Goal: Contribute content: Add original content to the website for others to see

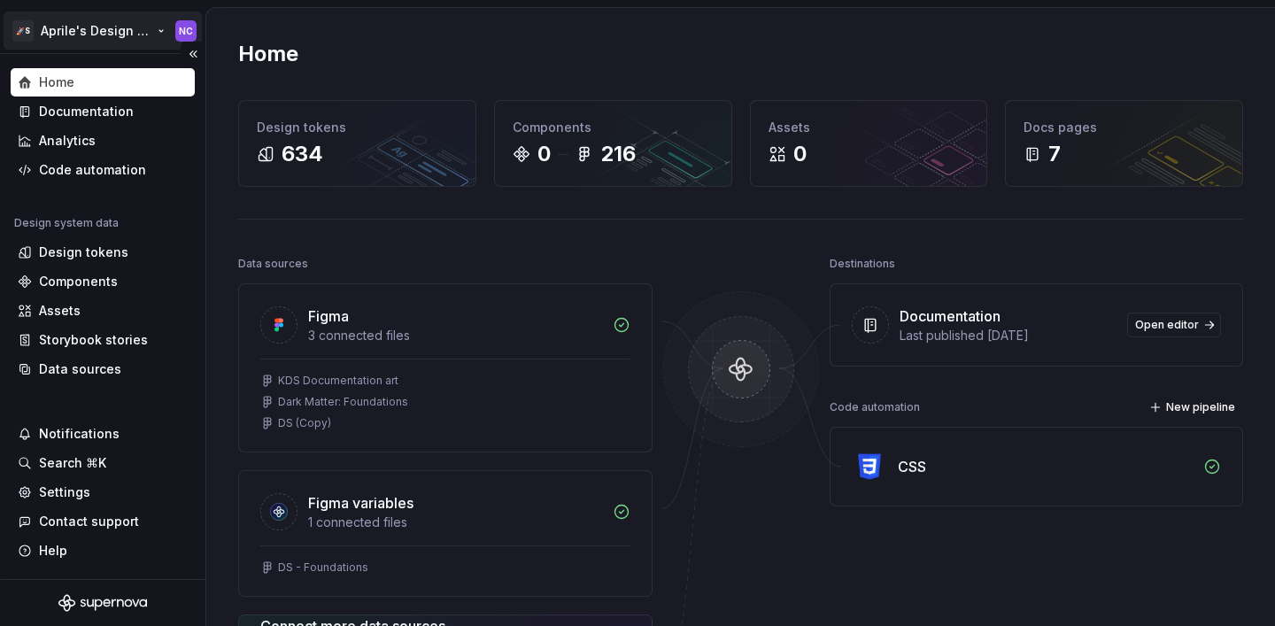
click at [75, 26] on html "🚀S Aprile's Design System NC Home Documentation Analytics Code automation Desig…" at bounding box center [637, 313] width 1275 height 626
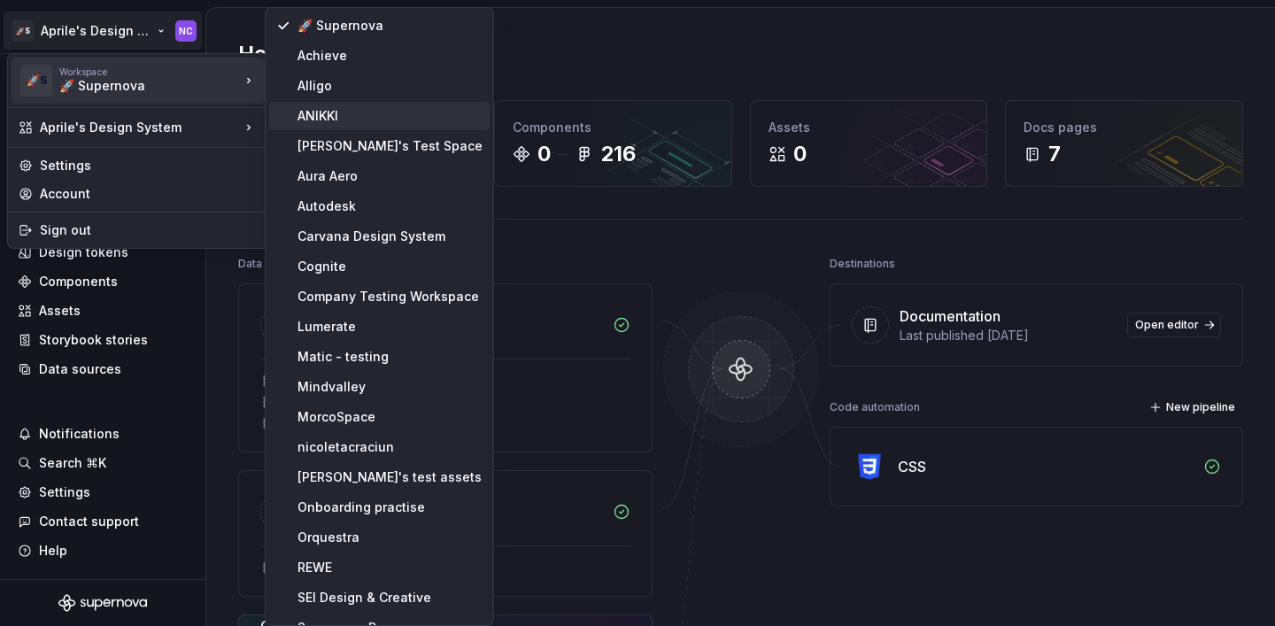
click at [328, 112] on div "ANIKKI" at bounding box center [389, 116] width 185 height 18
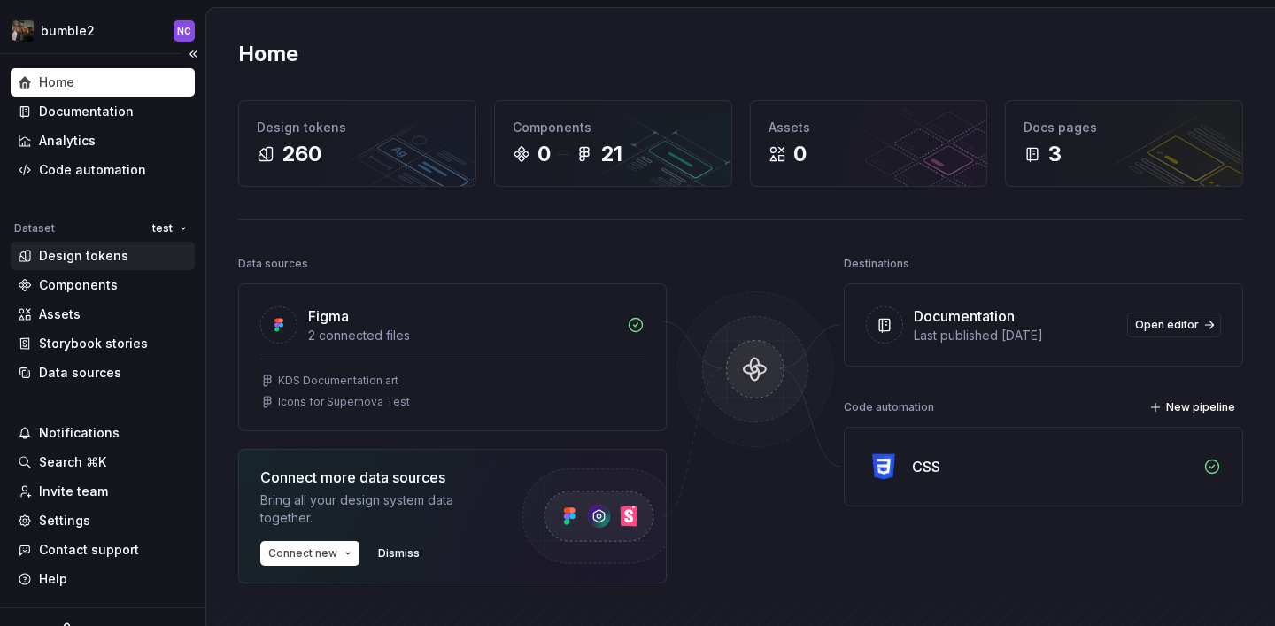
click at [104, 257] on div "Design tokens" at bounding box center [83, 256] width 89 height 18
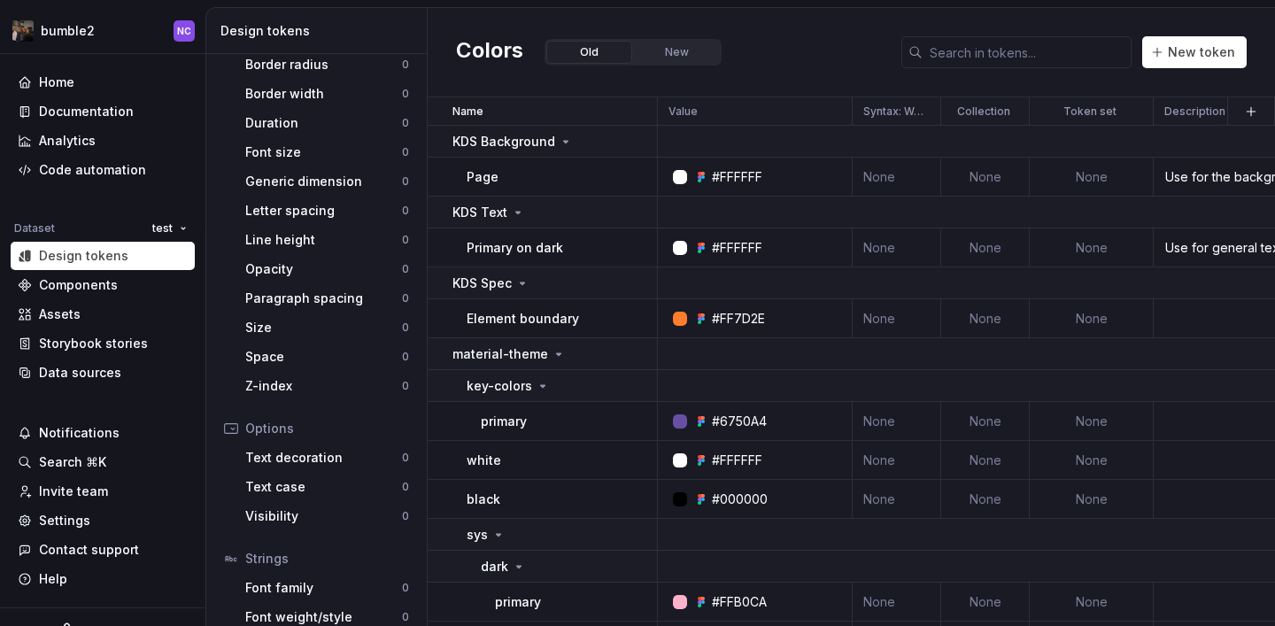
scroll to position [344, 0]
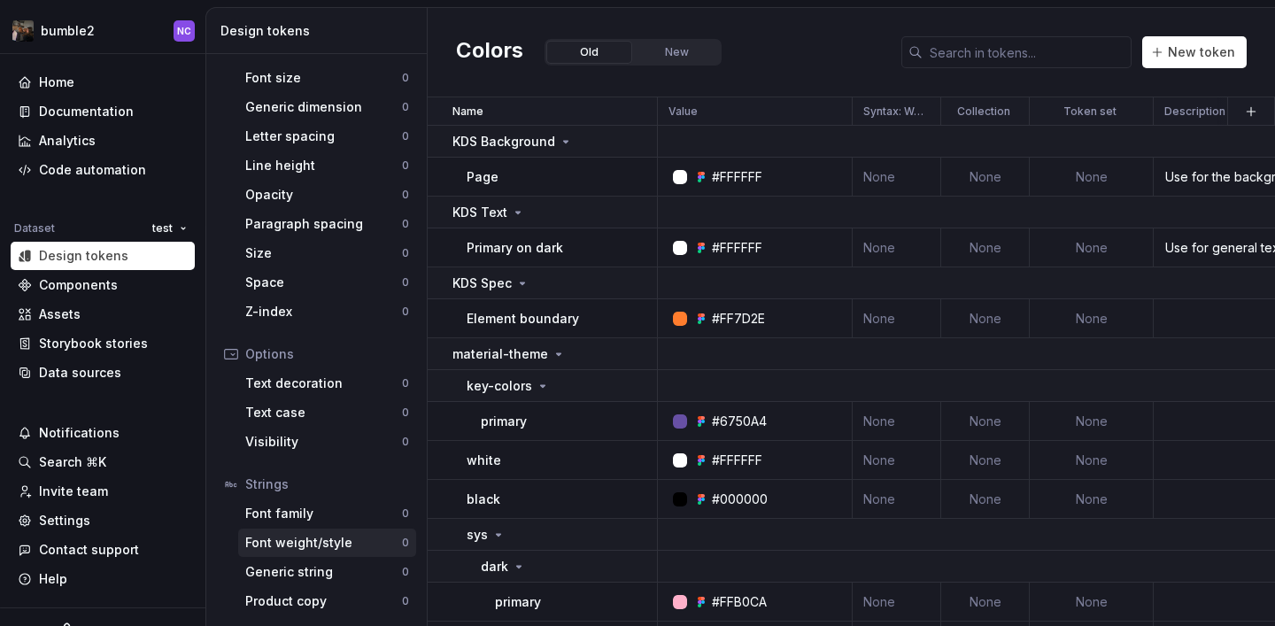
click at [304, 552] on div "Font weight/style 0" at bounding box center [327, 543] width 178 height 28
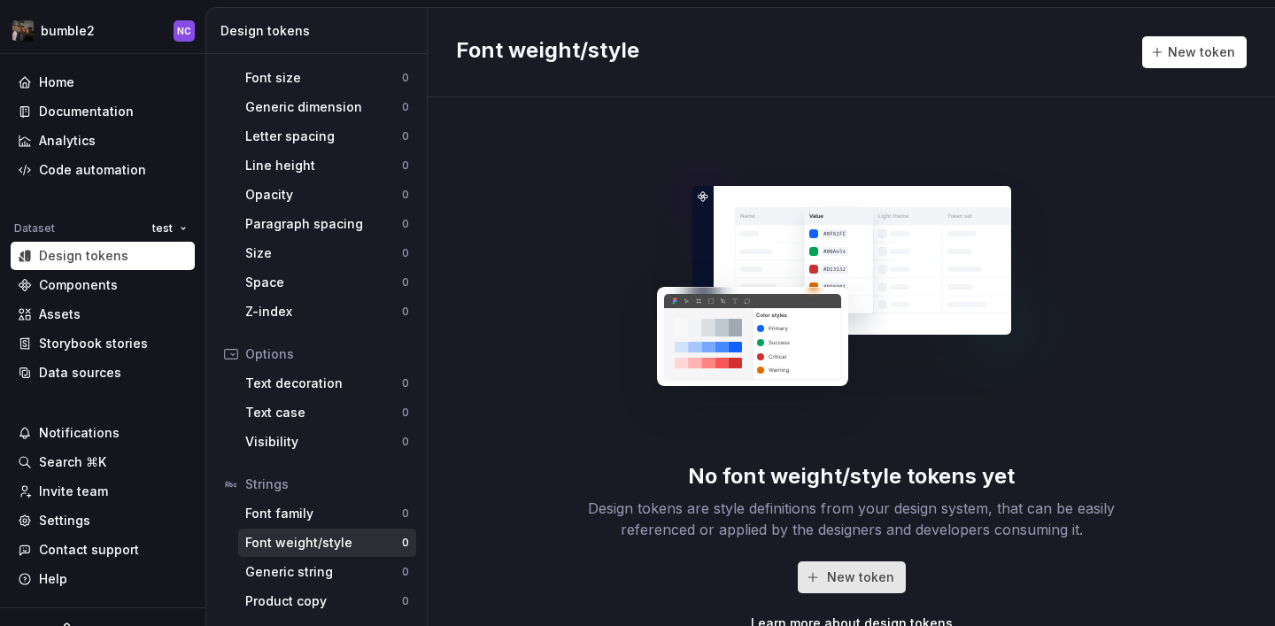
click at [877, 583] on span "New token" at bounding box center [860, 577] width 67 height 18
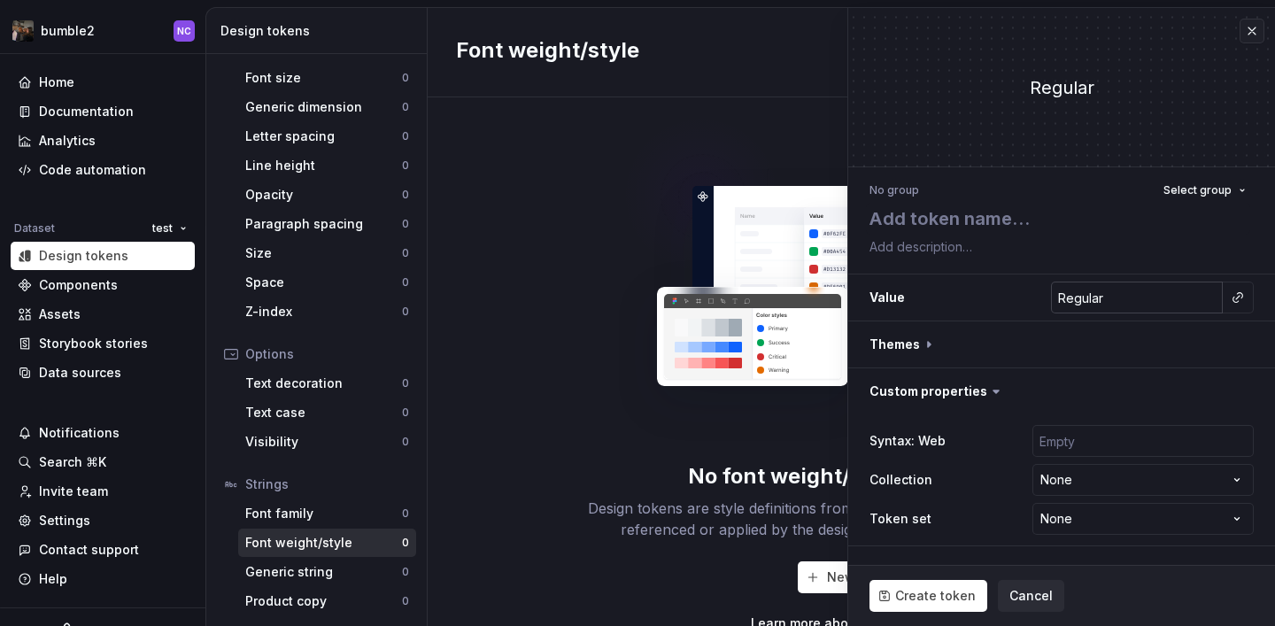
click at [1179, 294] on input "Regular" at bounding box center [1137, 298] width 172 height 32
type textarea "*"
click at [1245, 296] on button "button" at bounding box center [1237, 297] width 25 height 25
click at [1245, 296] on html "**********" at bounding box center [637, 313] width 1275 height 626
click at [1198, 299] on input "Regular" at bounding box center [1137, 298] width 172 height 32
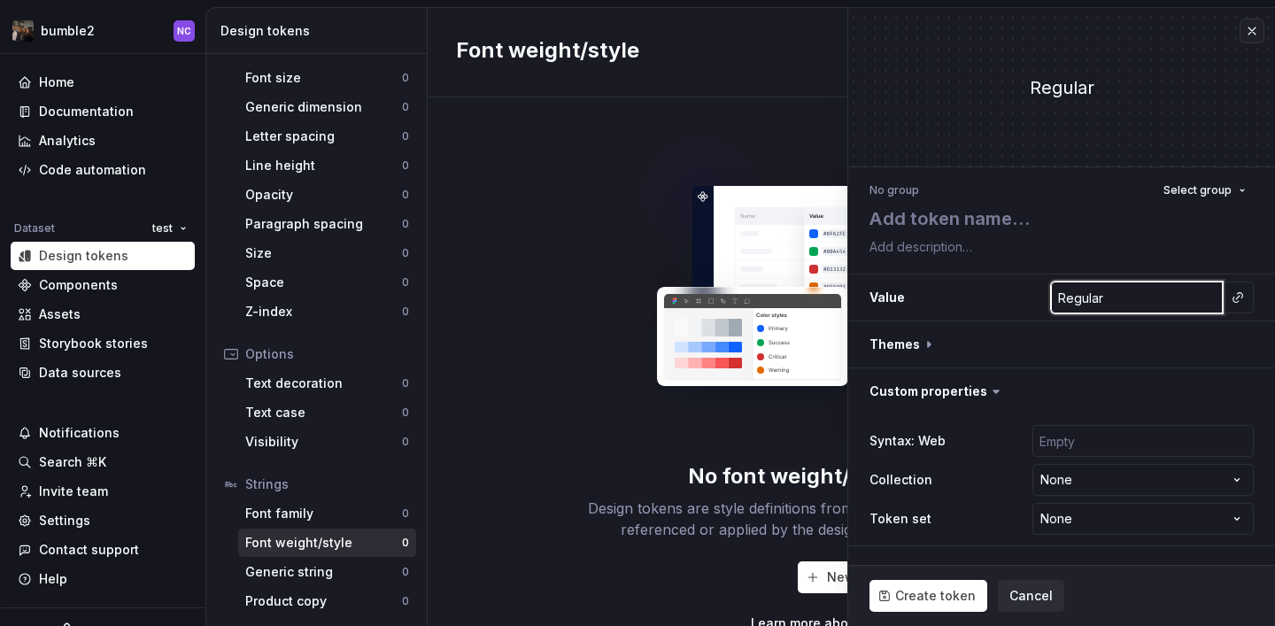
click at [1198, 299] on input "Regular" at bounding box center [1137, 298] width 172 height 32
type textarea "*"
type input "4"
type textarea "*"
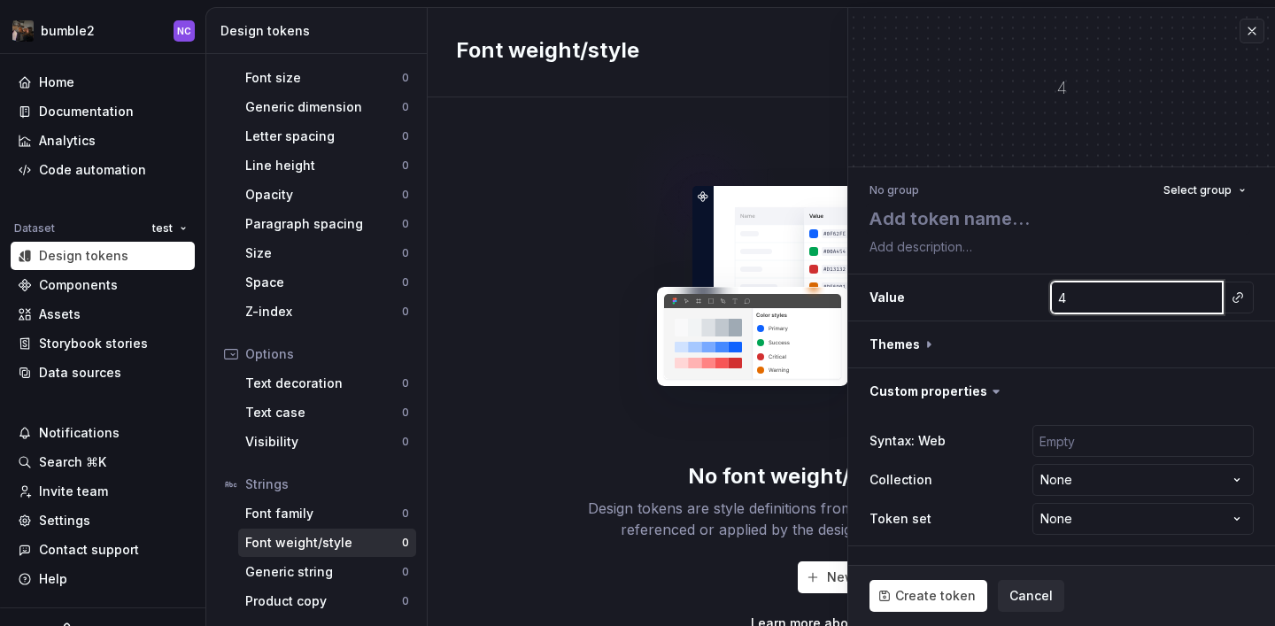
type input "40"
type textarea "*"
type input "400"
type textarea "*"
type input "400"
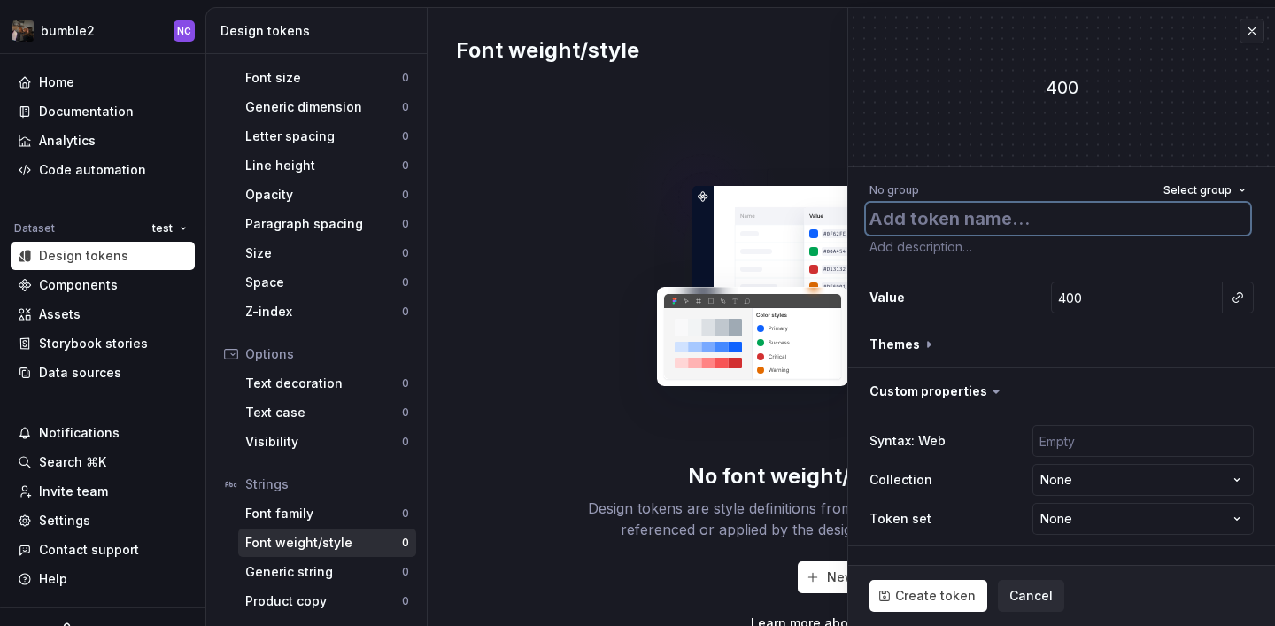
click at [1054, 230] on textarea at bounding box center [1058, 219] width 384 height 32
type textarea "t"
type textarea "*"
type textarea "te"
type textarea "*"
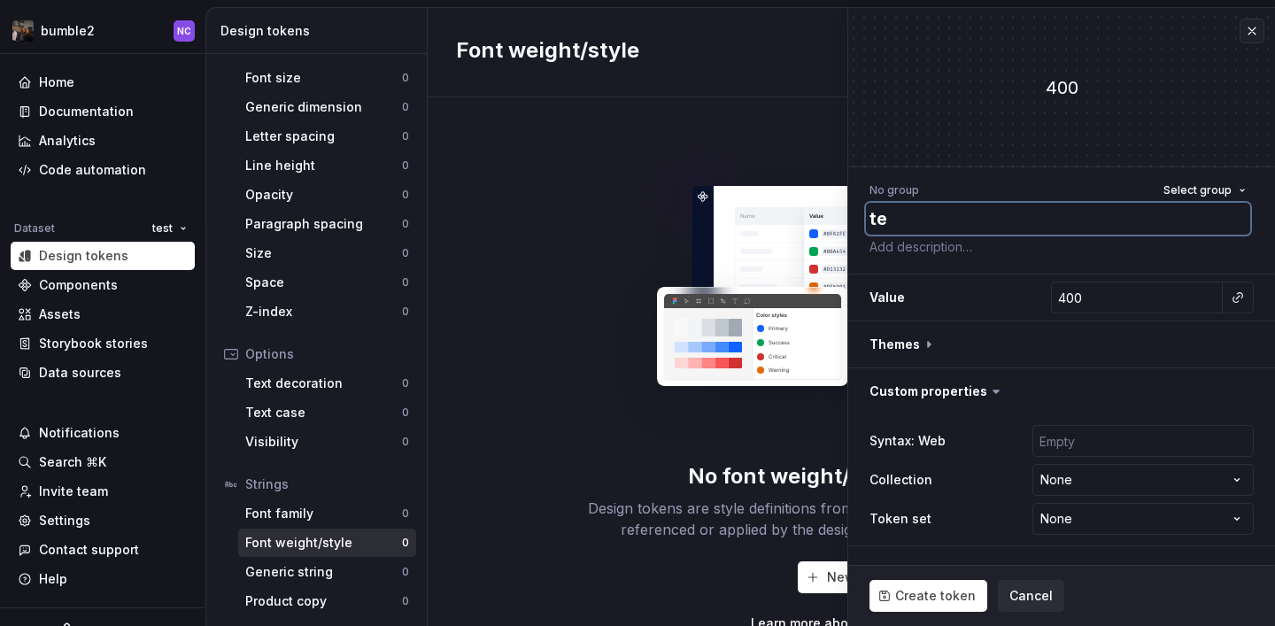
type textarea "tes"
type textarea "*"
type textarea "test"
type textarea "*"
type textarea "test"
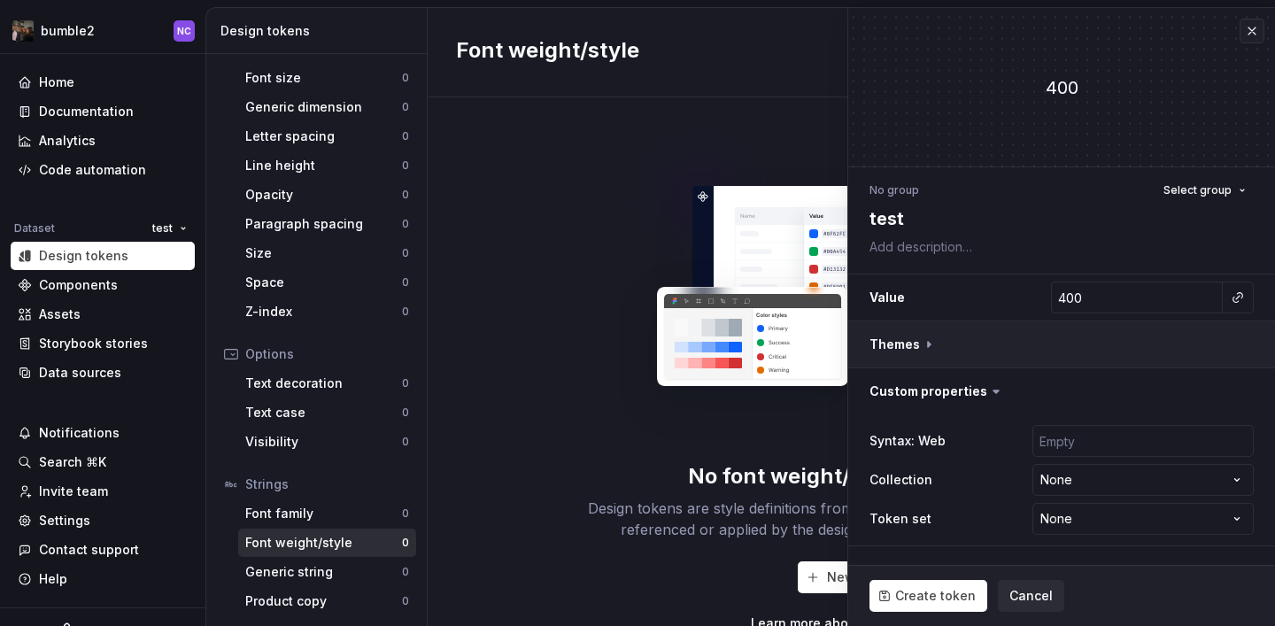
click at [1170, 354] on button "button" at bounding box center [1061, 344] width 427 height 46
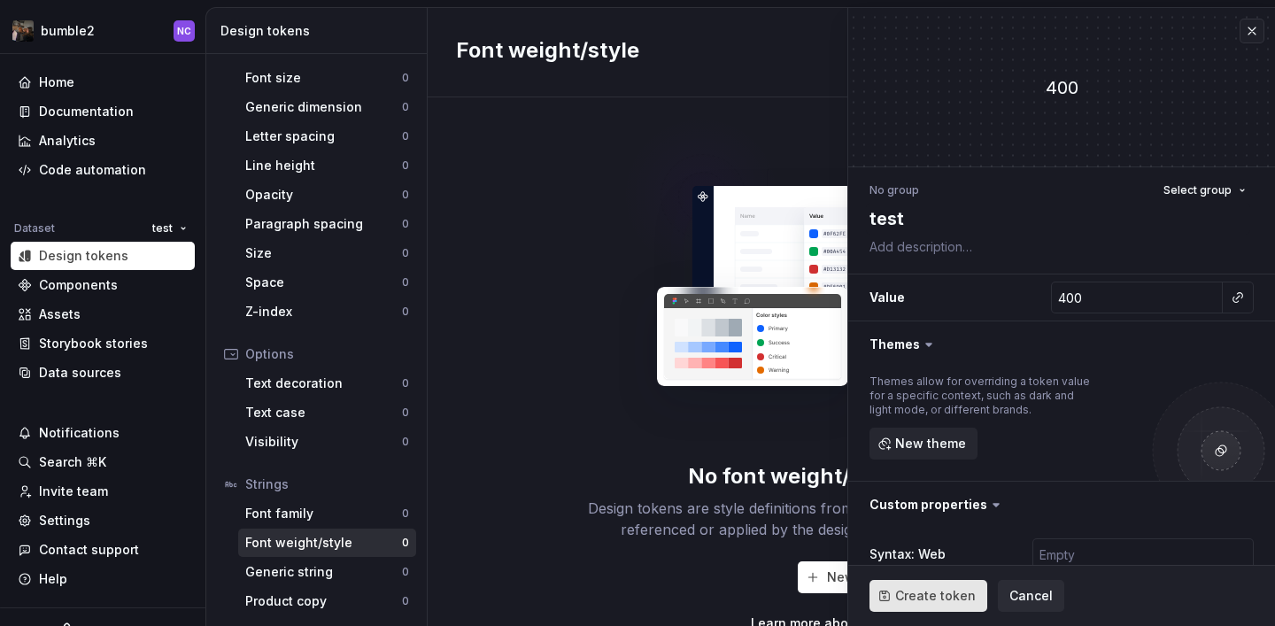
click at [936, 604] on span "Create token" at bounding box center [935, 596] width 81 height 18
type textarea "*"
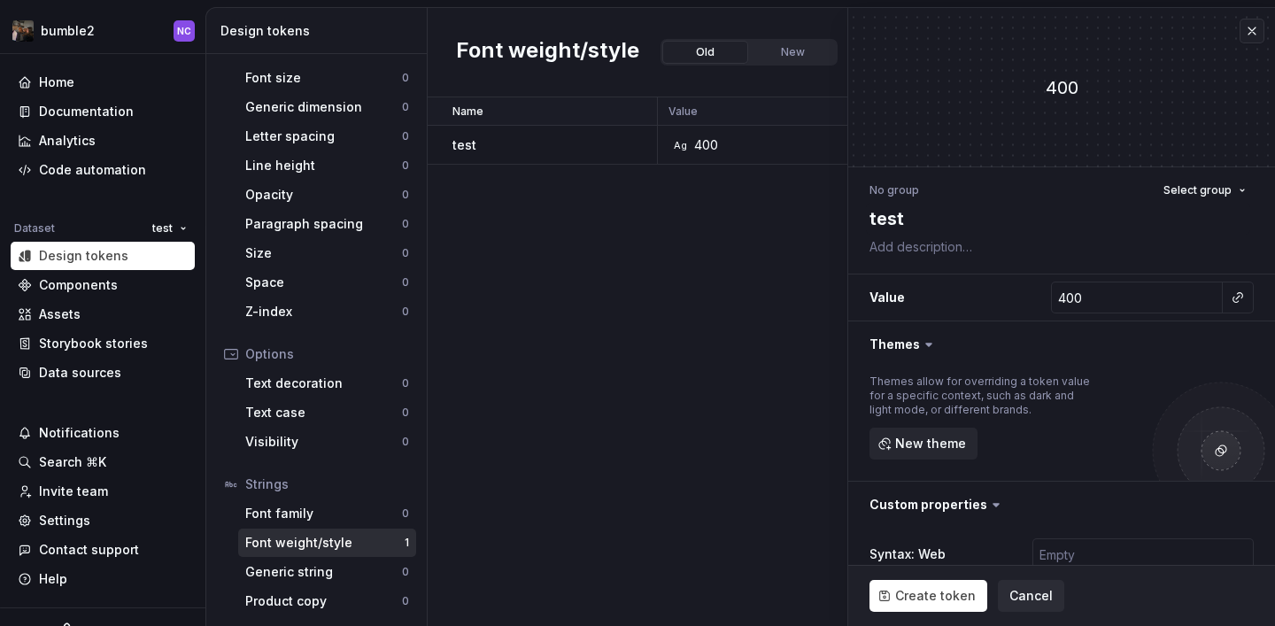
type input "Regular"
type textarea "*"
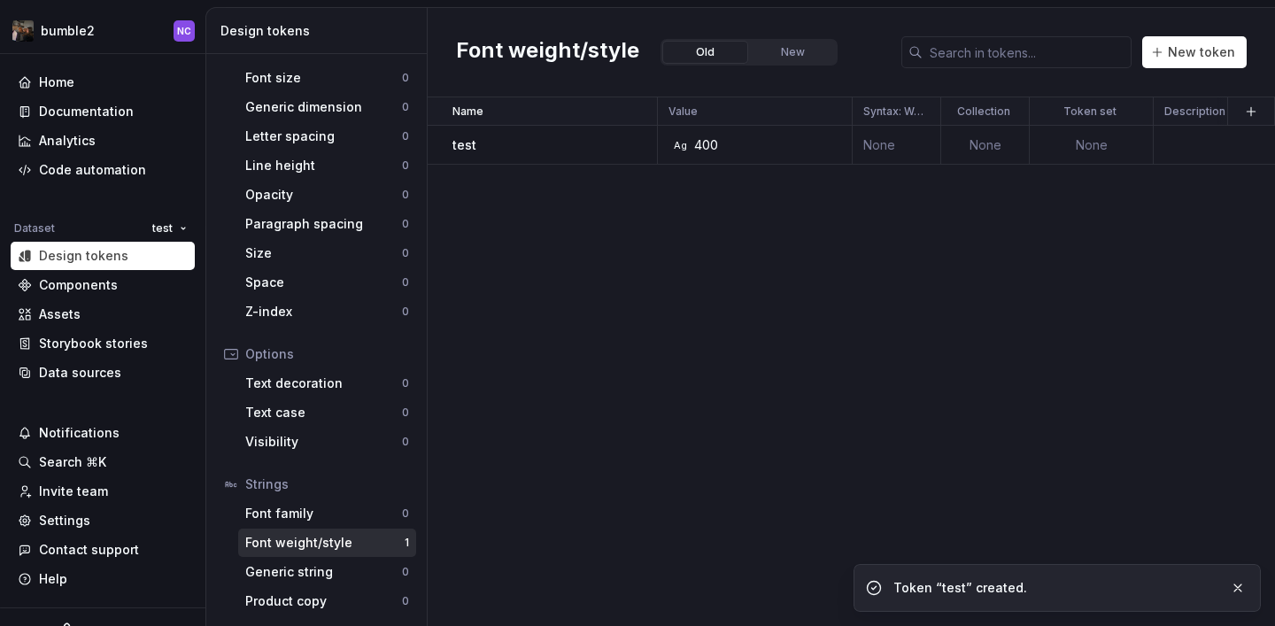
click at [496, 367] on div "Name Value Syntax: Web Collection Token set Description Last updated test Ag 40…" at bounding box center [851, 361] width 847 height 529
